Goal: Task Accomplishment & Management: Complete application form

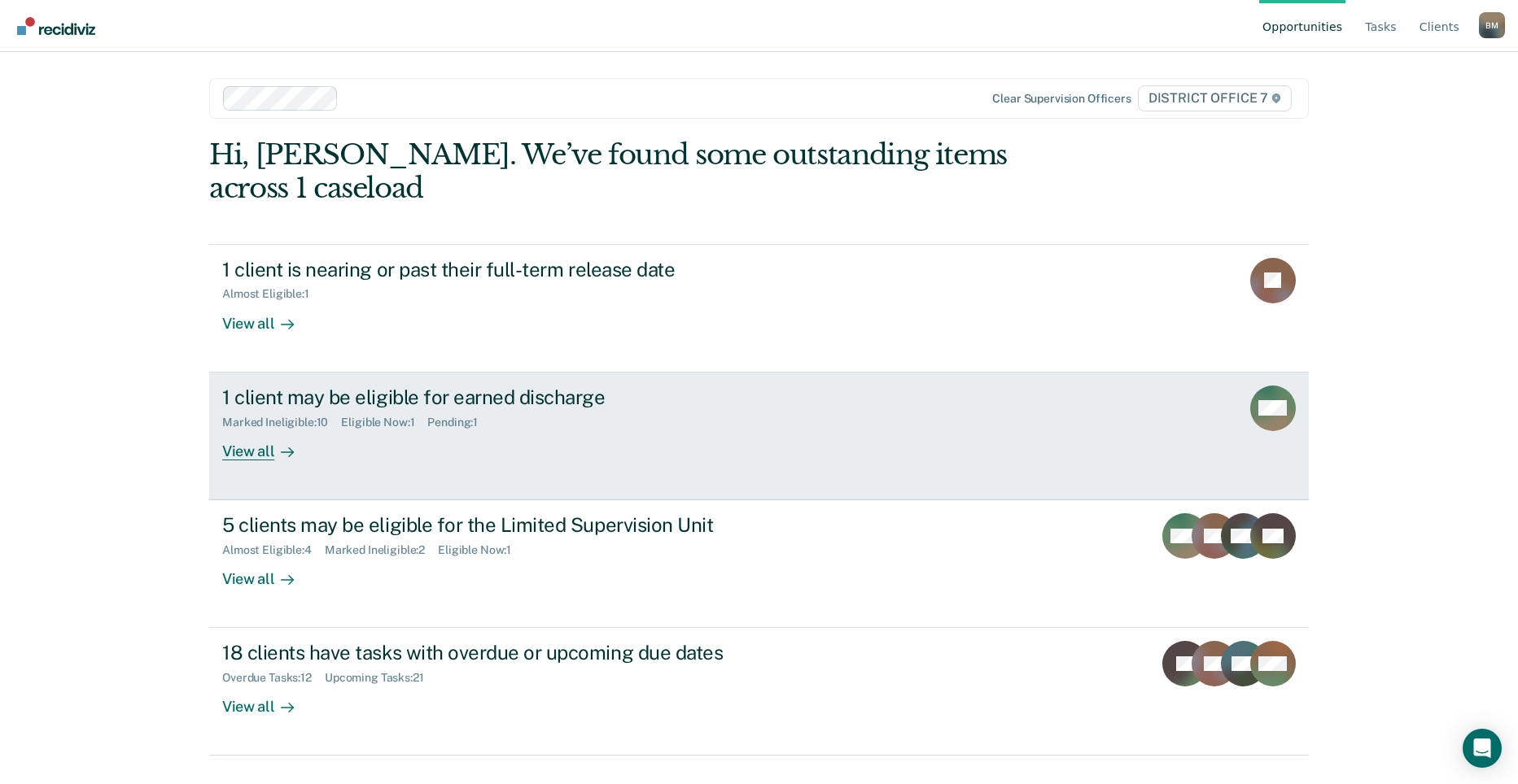
click at [336, 410] on div "Marked Ineligible : 10 Eligible Now : 1 Pending : 1" at bounding box center [508, 419] width 572 height 21
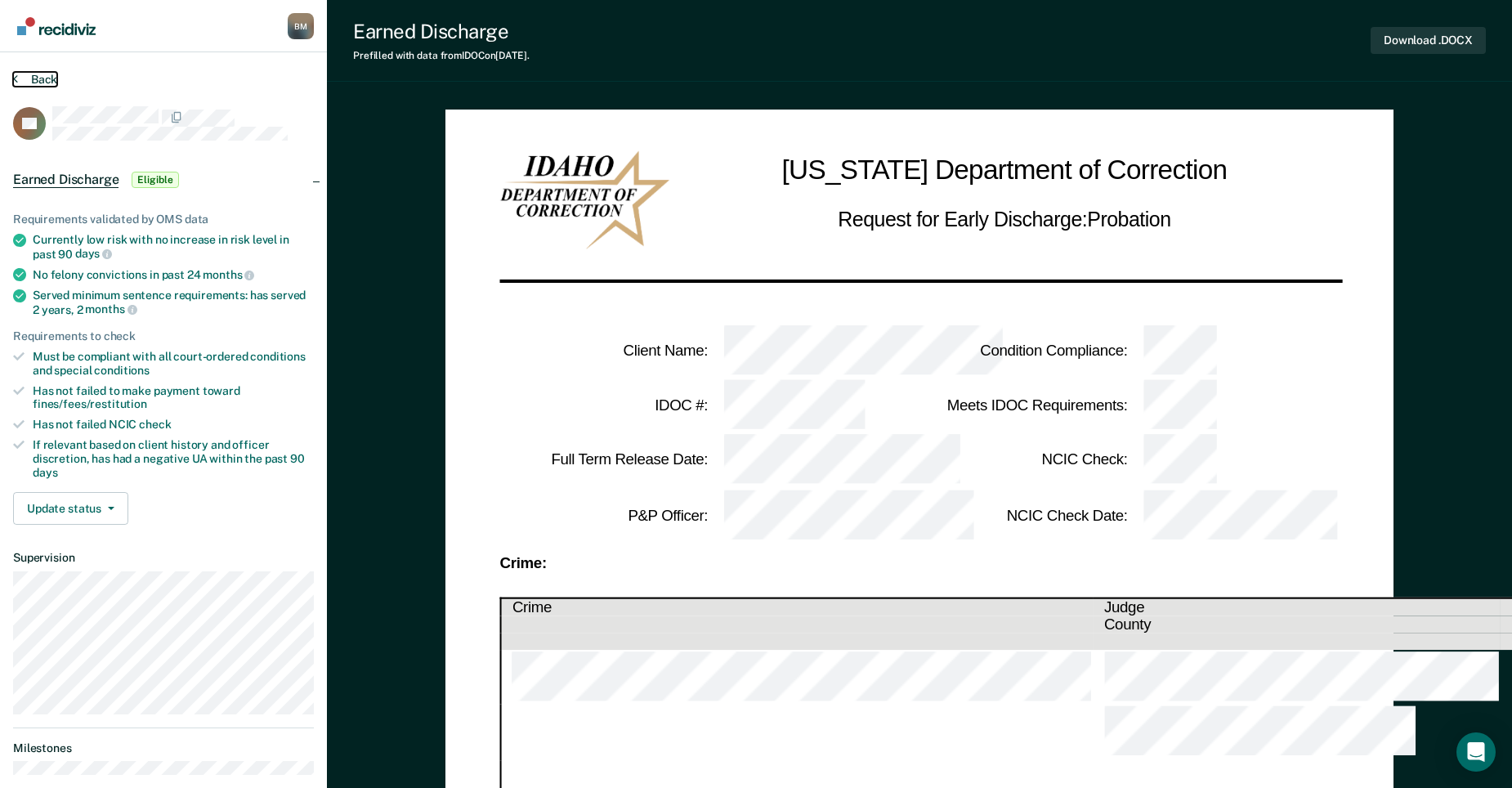
click at [16, 79] on icon at bounding box center [15, 78] width 5 height 13
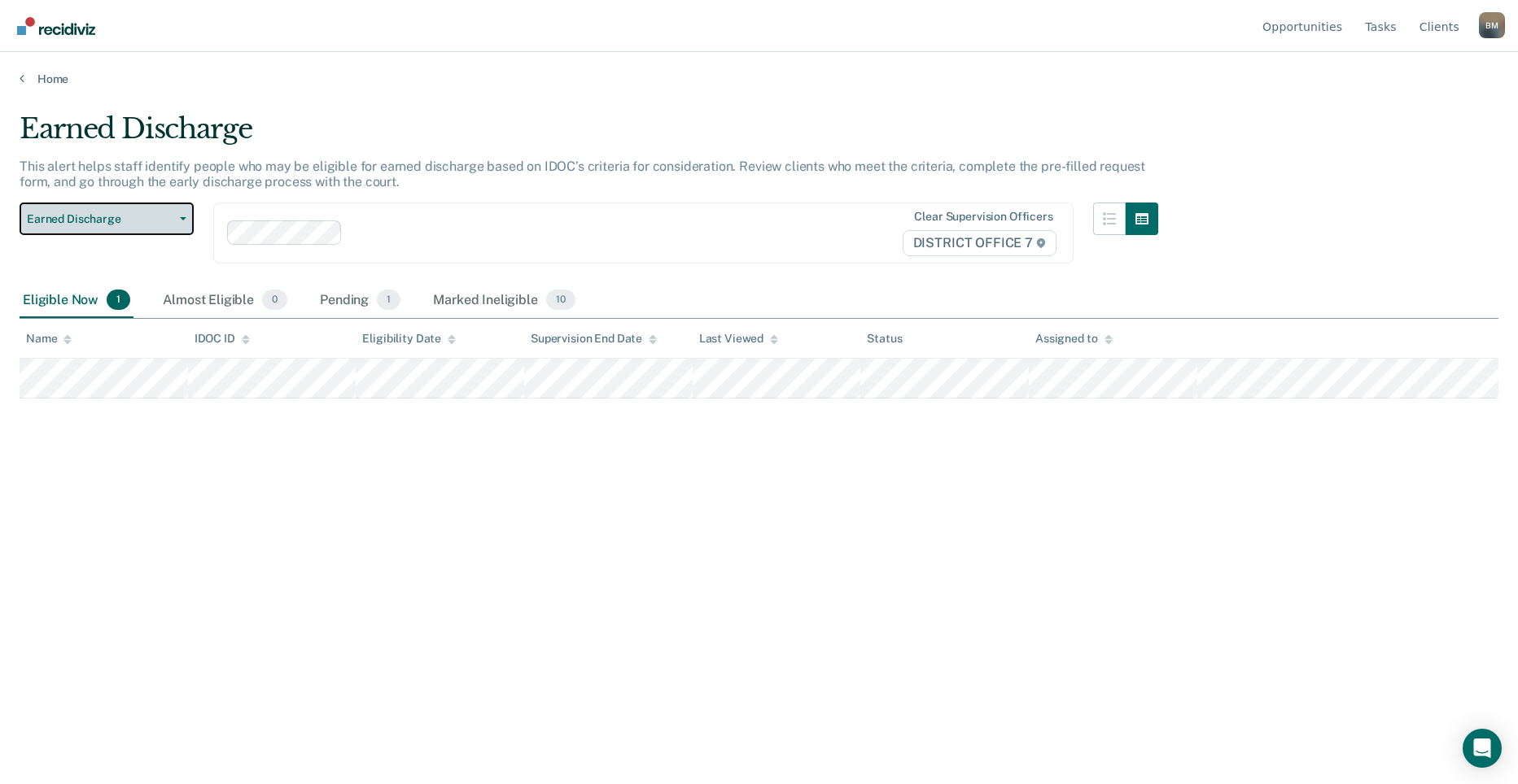
click at [180, 223] on button "Earned Discharge" at bounding box center [107, 219] width 175 height 32
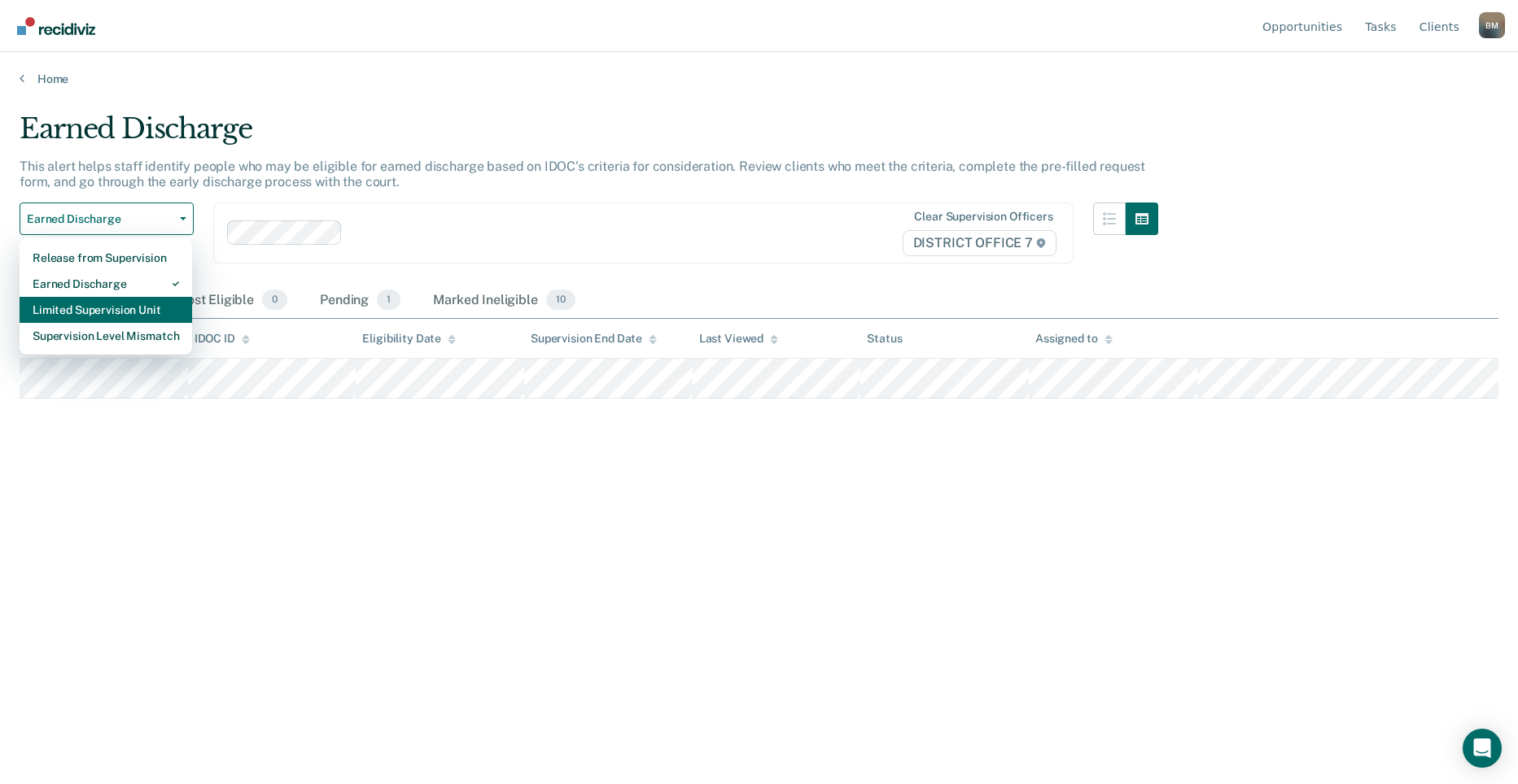
click at [137, 305] on div "Limited Supervision Unit" at bounding box center [105, 310] width 146 height 26
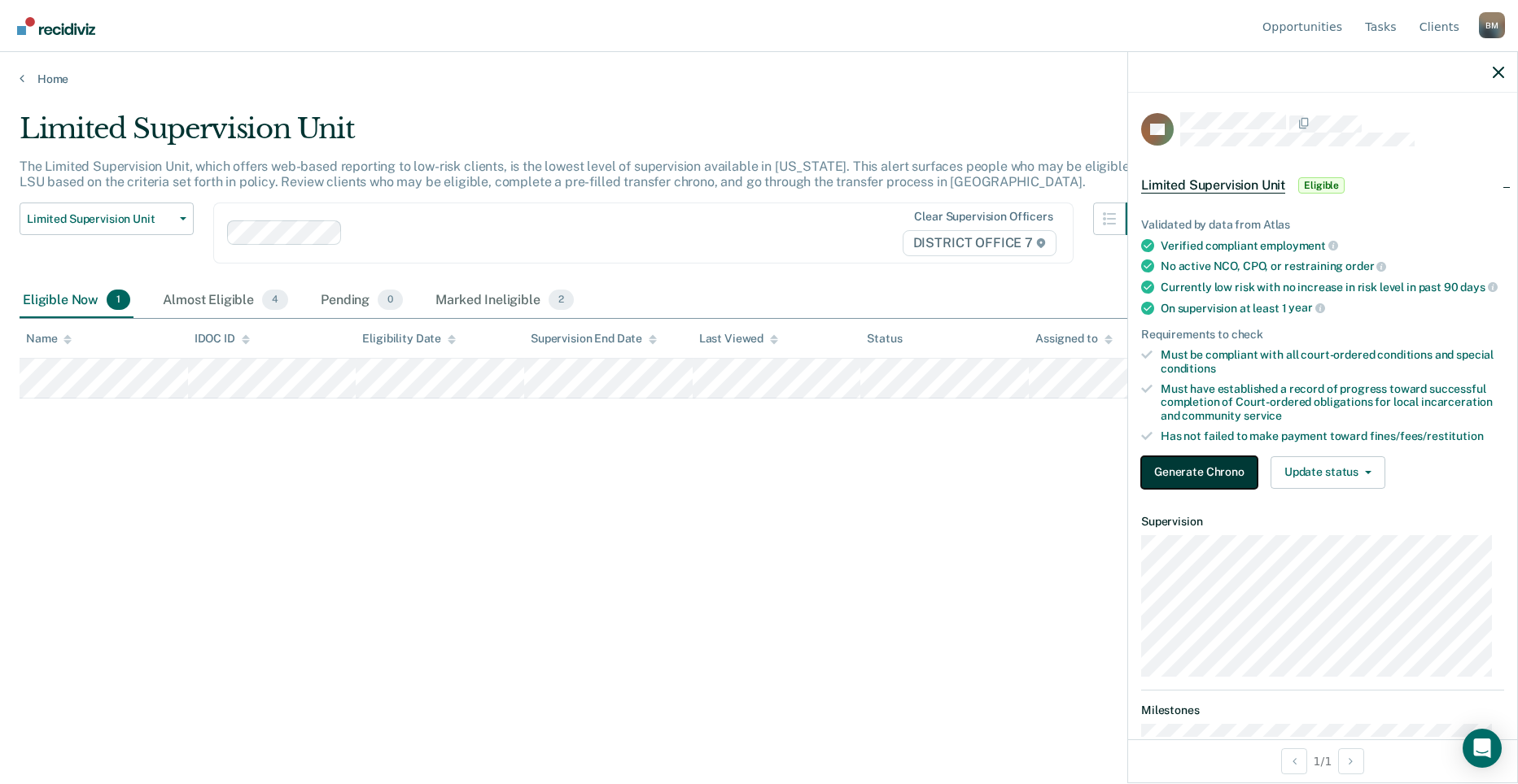
click at [1222, 488] on button "Generate Chrono" at bounding box center [1199, 472] width 117 height 32
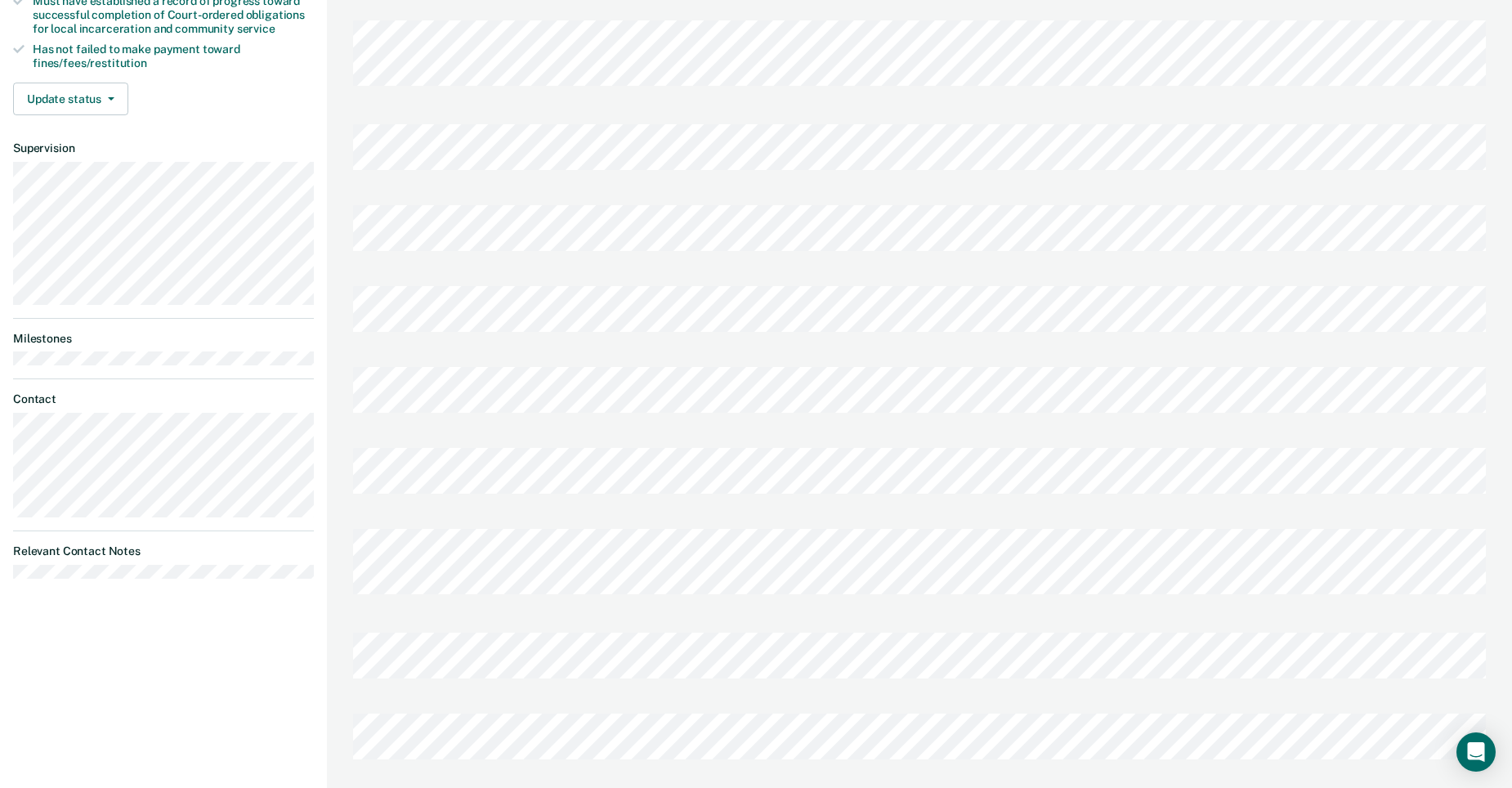
scroll to position [491, 0]
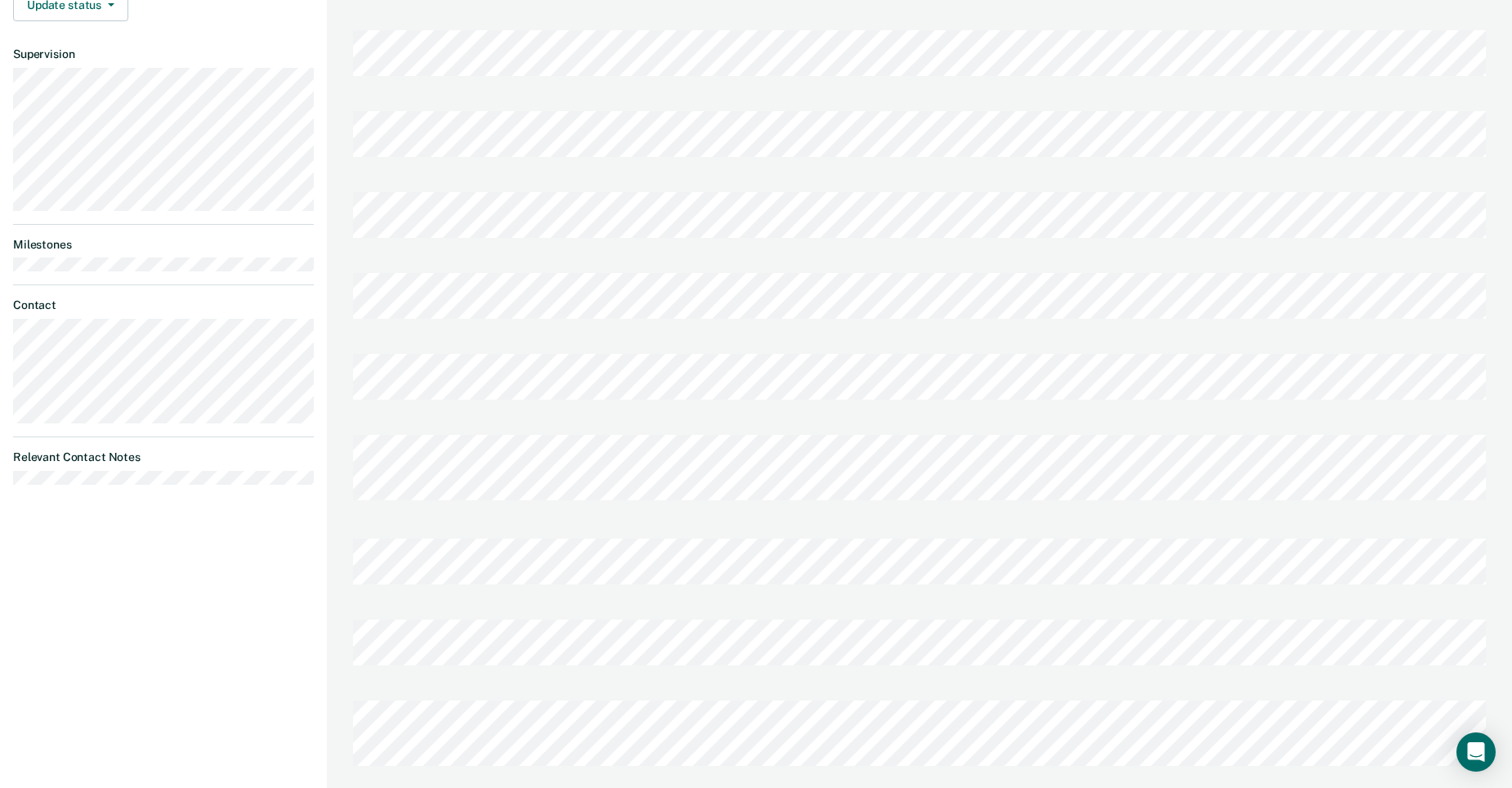
click at [473, 526] on div at bounding box center [919, 566] width 1133 height 81
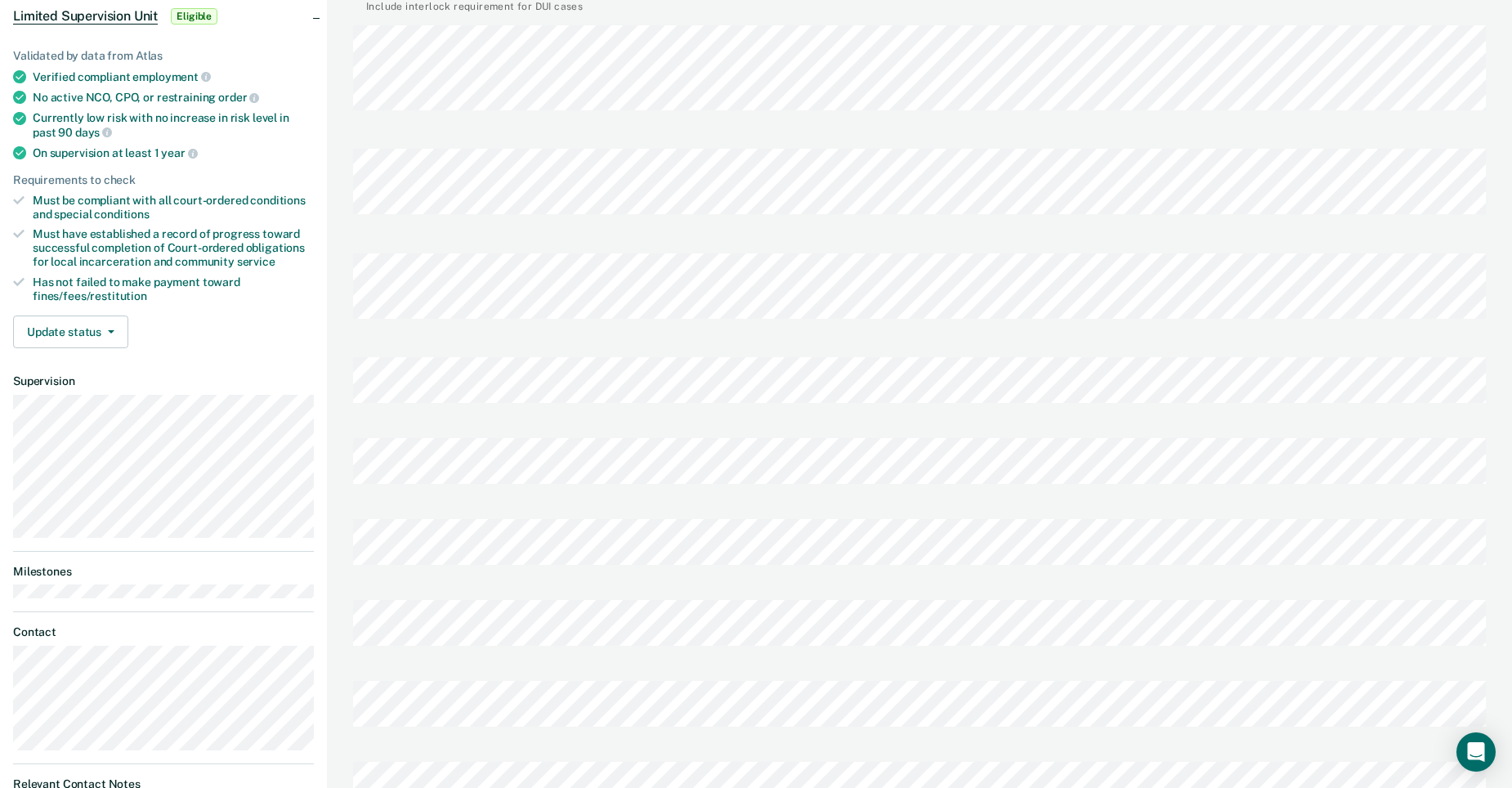
scroll to position [0, 0]
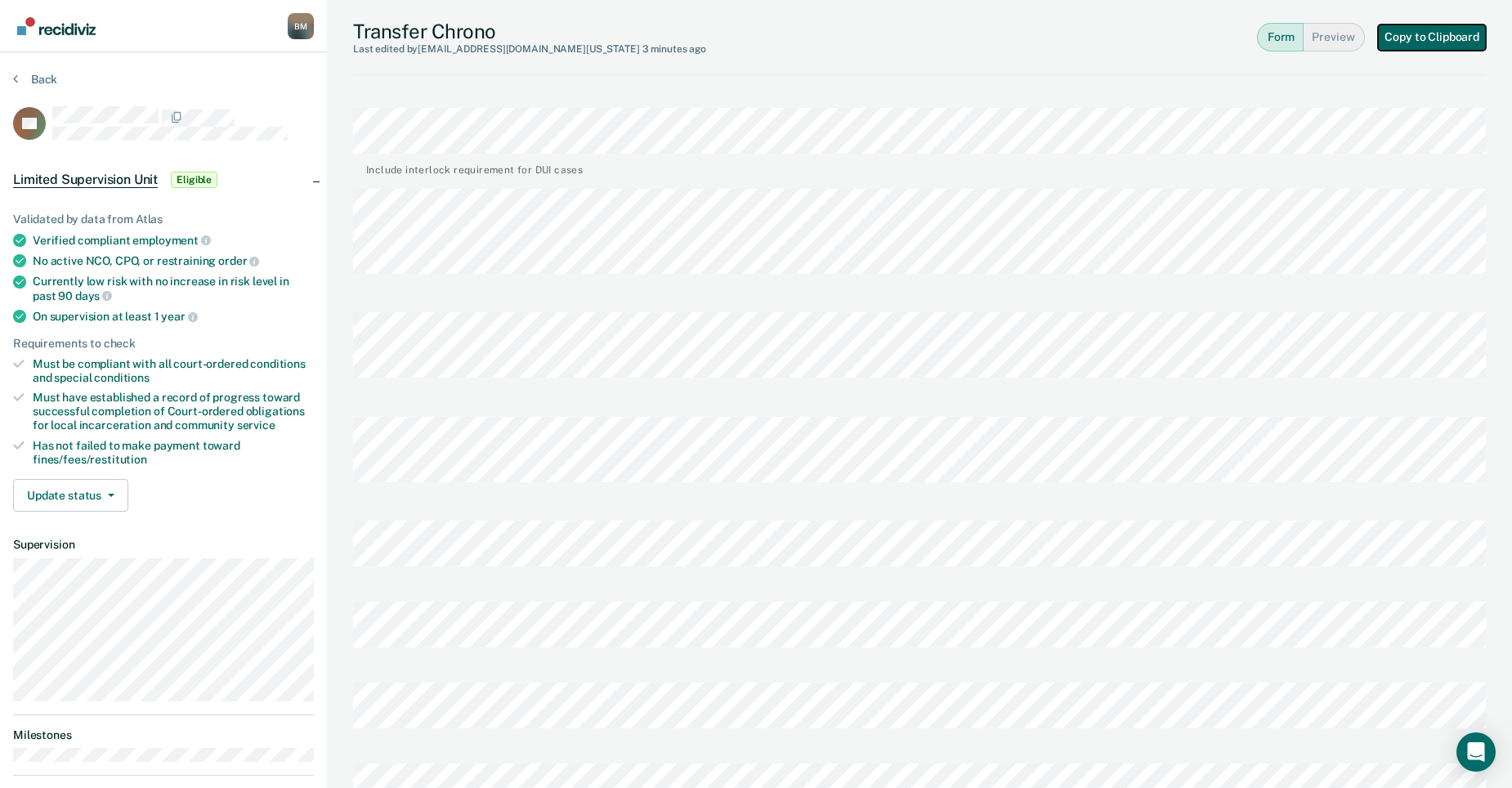
click at [1439, 33] on button "Copy to Clipboard" at bounding box center [1432, 37] width 108 height 27
drag, startPoint x: 1354, startPoint y: 50, endPoint x: 1347, endPoint y: 45, distance: 8.6
click at [1354, 50] on button "Preview" at bounding box center [1334, 36] width 61 height 29
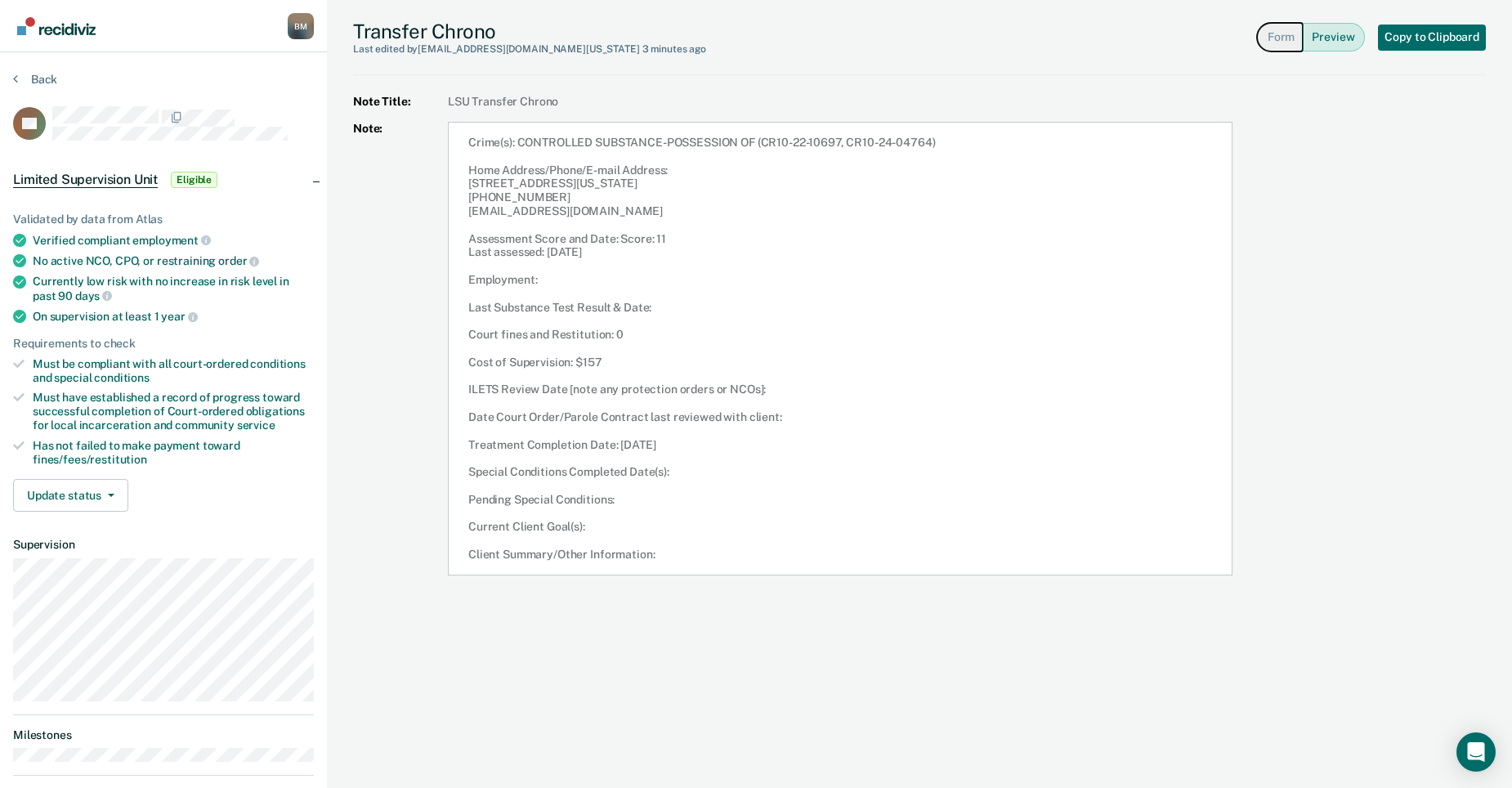
click at [1295, 41] on button "Form" at bounding box center [1280, 36] width 45 height 29
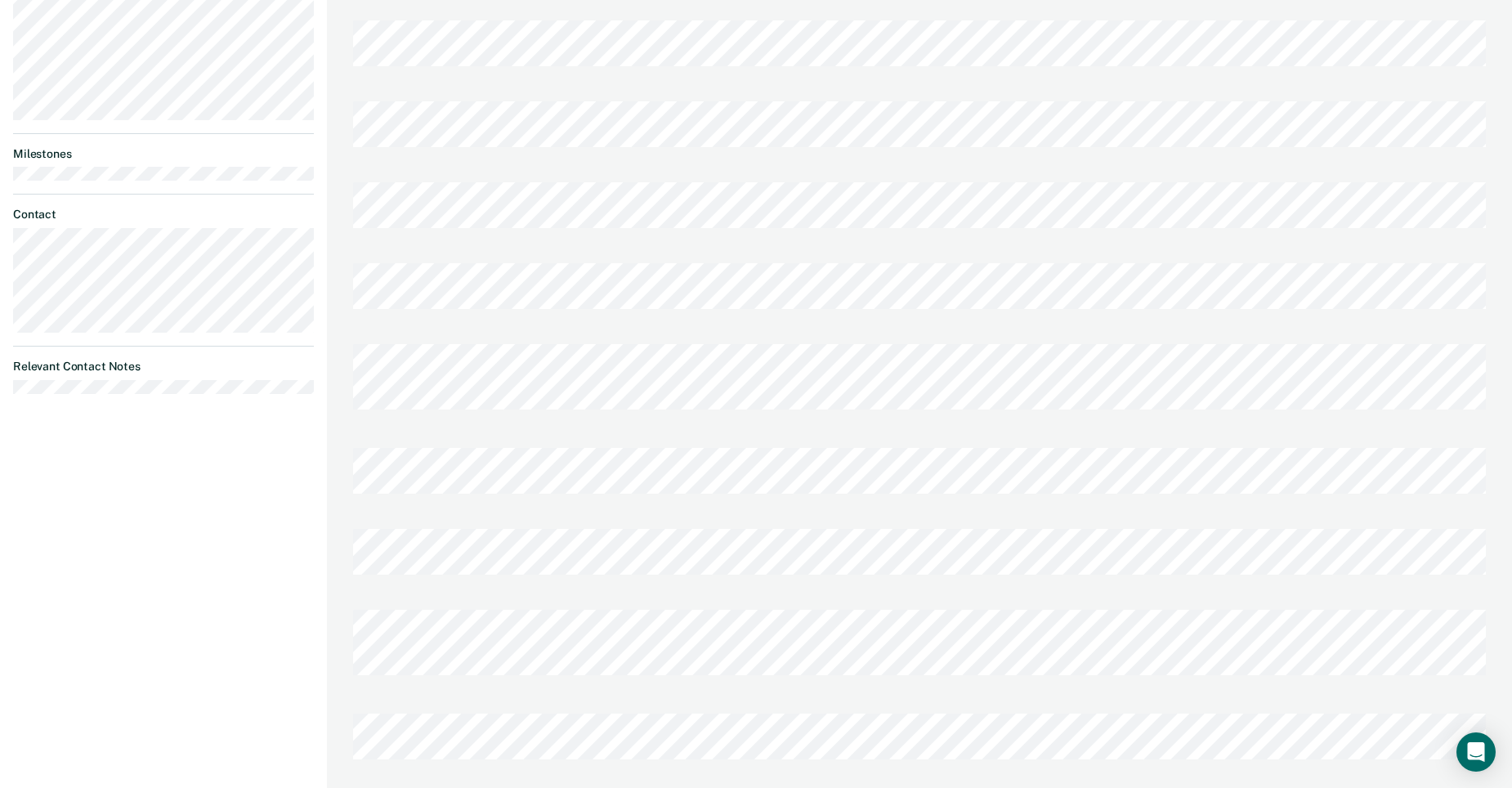
scroll to position [584, 0]
click at [219, 566] on div "[PERSON_NAME] Profile How it works Log Out Back DE Limited Supervision Unit Eli…" at bounding box center [163, 110] width 327 height 1389
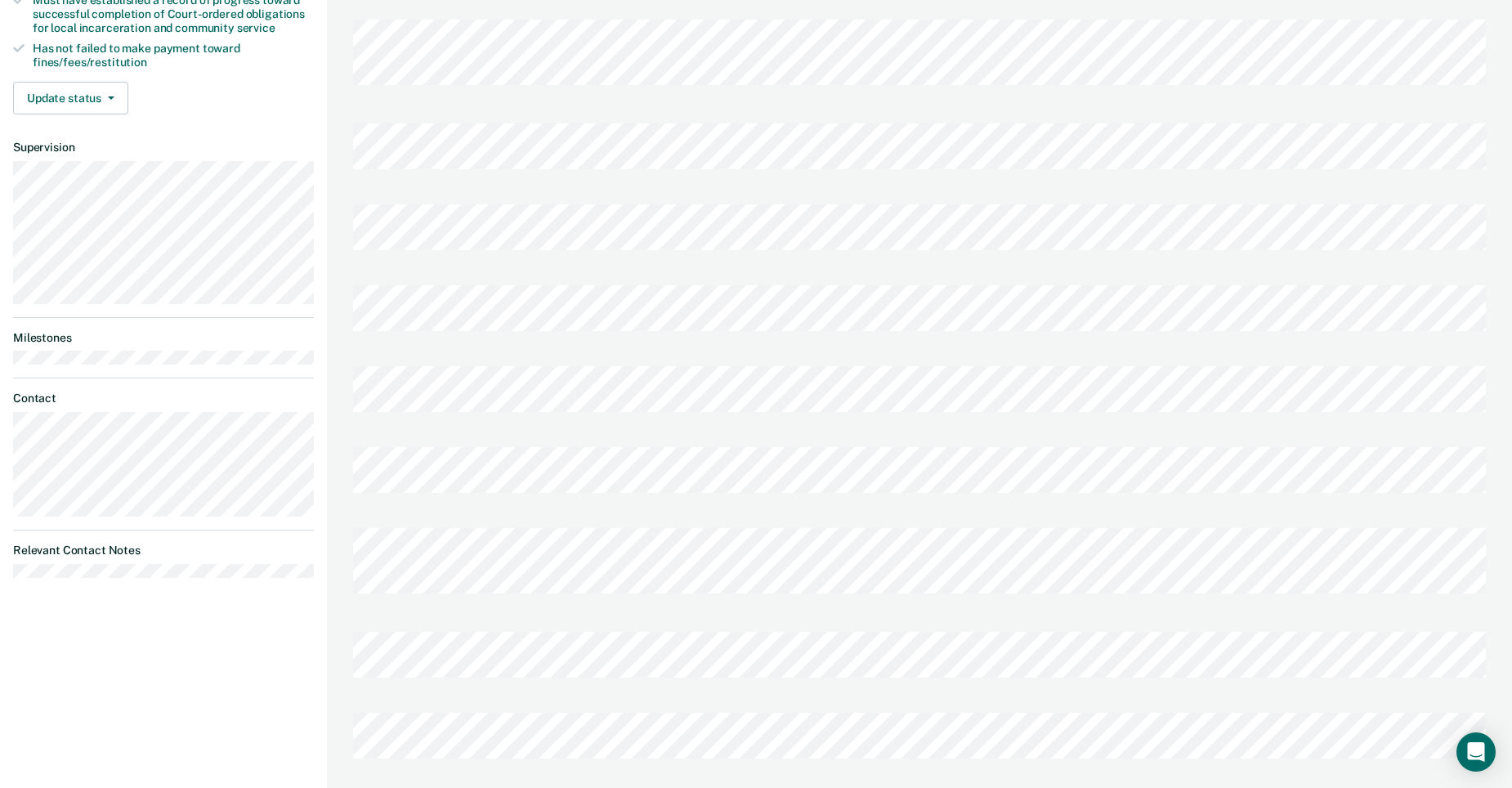
scroll to position [409, 0]
